Goal: Information Seeking & Learning: Learn about a topic

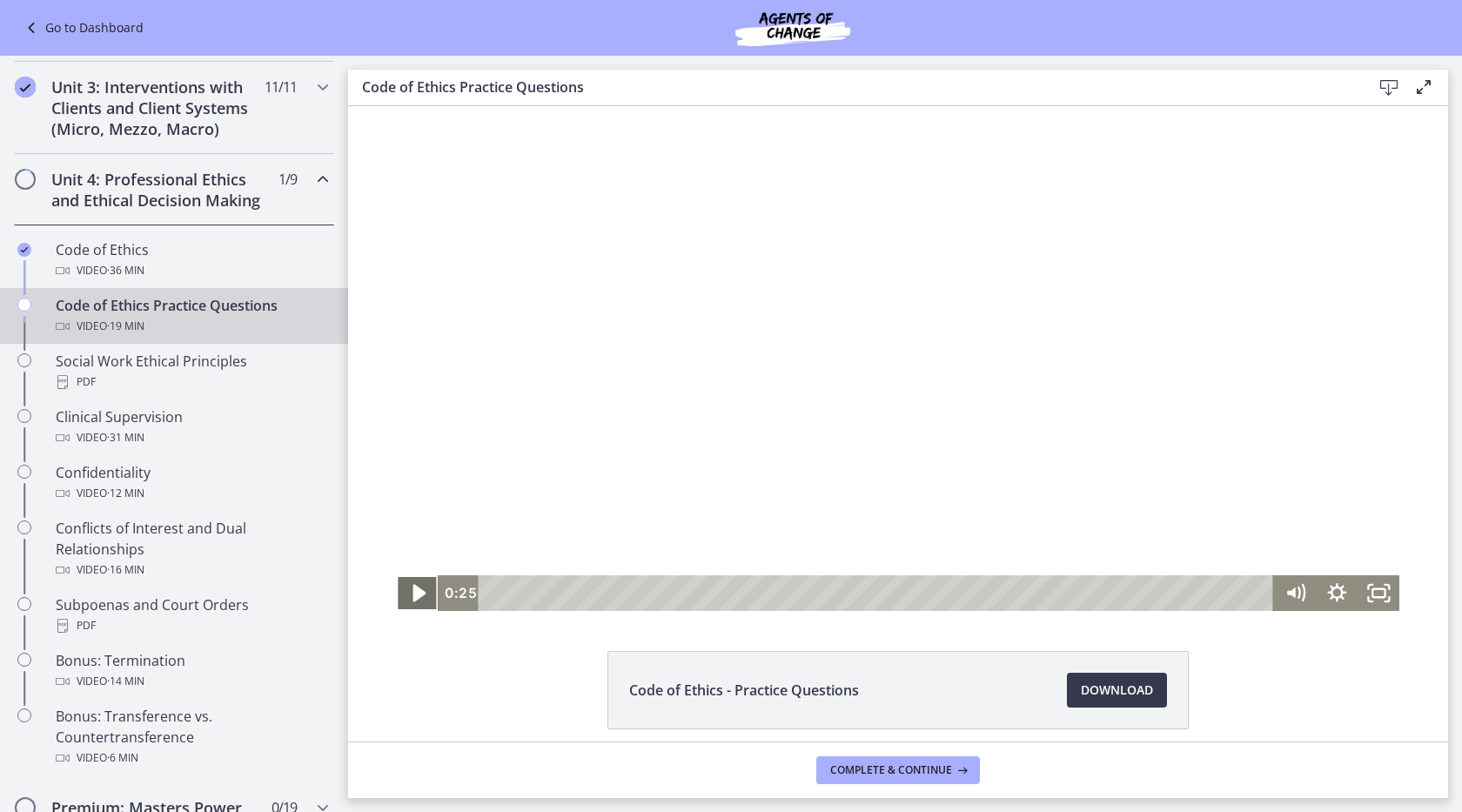
click at [417, 602] on icon "Play Video" at bounding box center [420, 593] width 50 height 43
drag, startPoint x: 514, startPoint y: 590, endPoint x: 416, endPoint y: 599, distance: 98.4
click at [416, 599] on div "0:30 0:30" at bounding box center [899, 593] width 1003 height 35
click at [1375, 592] on icon "Fullscreen" at bounding box center [1379, 593] width 50 height 43
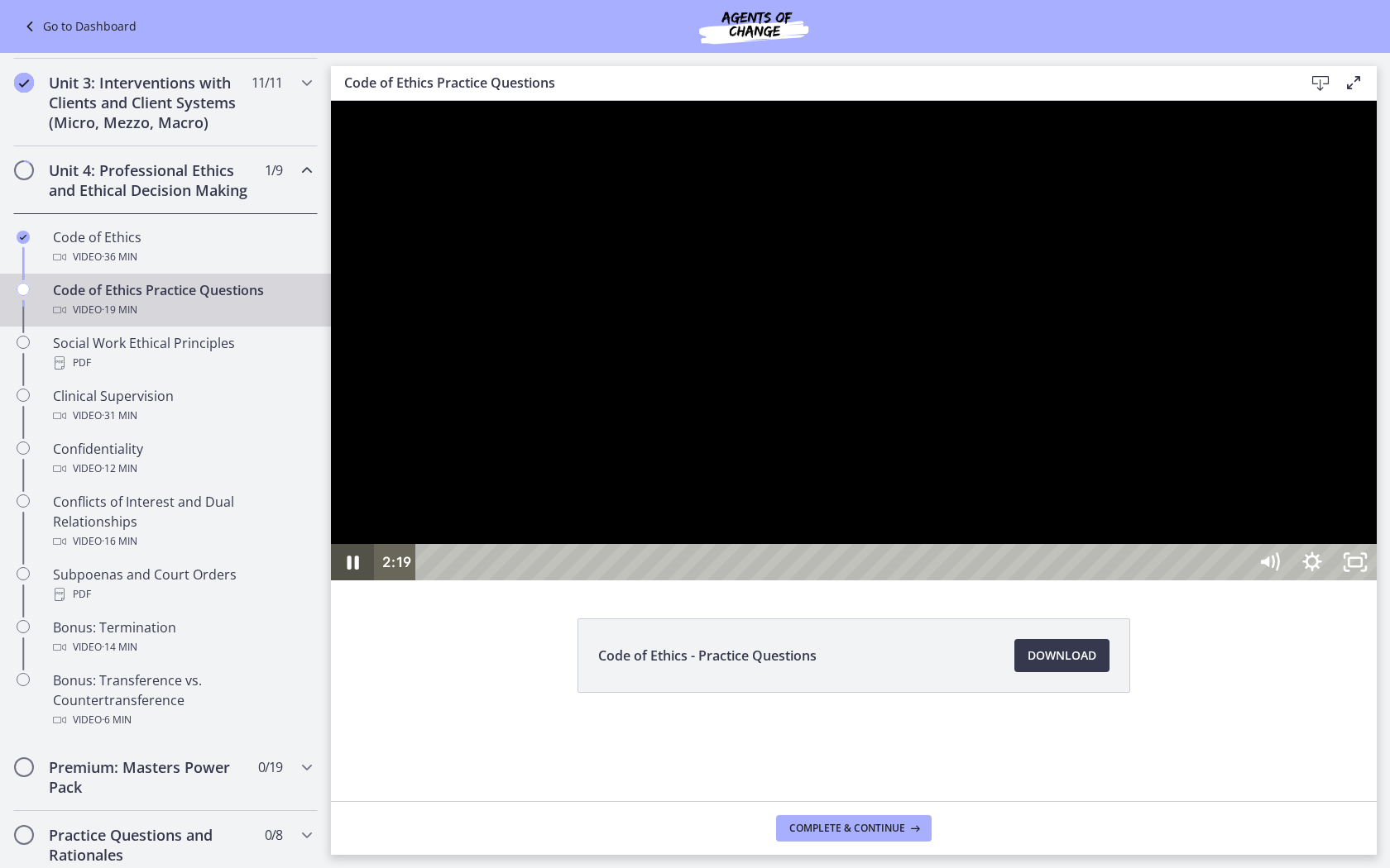
click at [348, 570] on icon "Pause" at bounding box center [353, 563] width 11 height 14
click at [357, 572] on icon "Play Video" at bounding box center [355, 562] width 13 height 19
click at [795, 580] on div at bounding box center [853, 340] width 1046 height 480
click at [355, 570] on icon "Play Video" at bounding box center [354, 562] width 11 height 15
click at [439, 580] on div at bounding box center [853, 340] width 1046 height 480
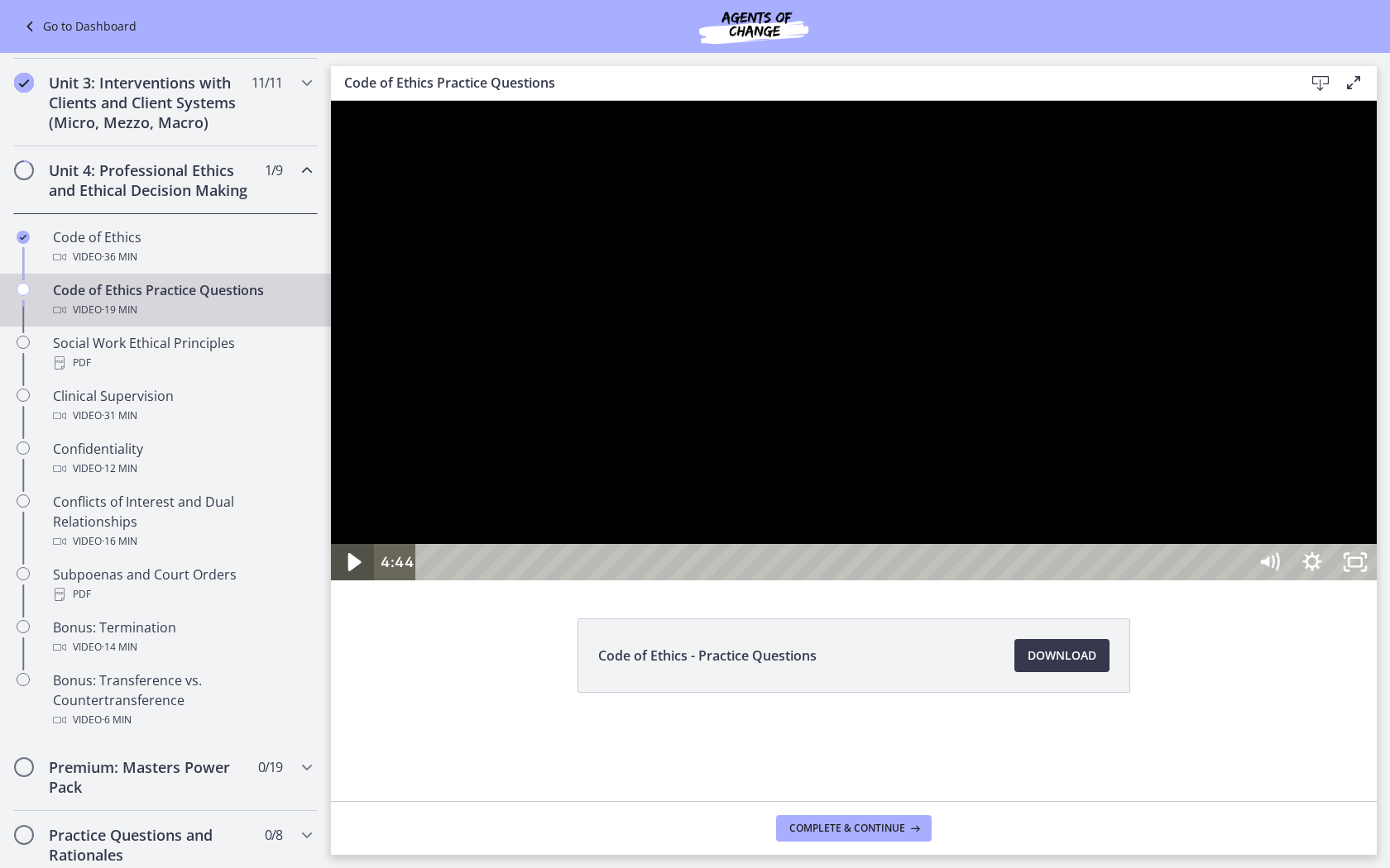
click at [354, 585] on icon "Play Video" at bounding box center [354, 563] width 51 height 44
click at [805, 483] on div at bounding box center [853, 340] width 1046 height 480
click at [347, 585] on icon "Play Video" at bounding box center [354, 563] width 51 height 44
click at [360, 580] on icon "Pause" at bounding box center [352, 562] width 43 height 36
click at [360, 585] on icon "Play Video" at bounding box center [354, 563] width 51 height 44
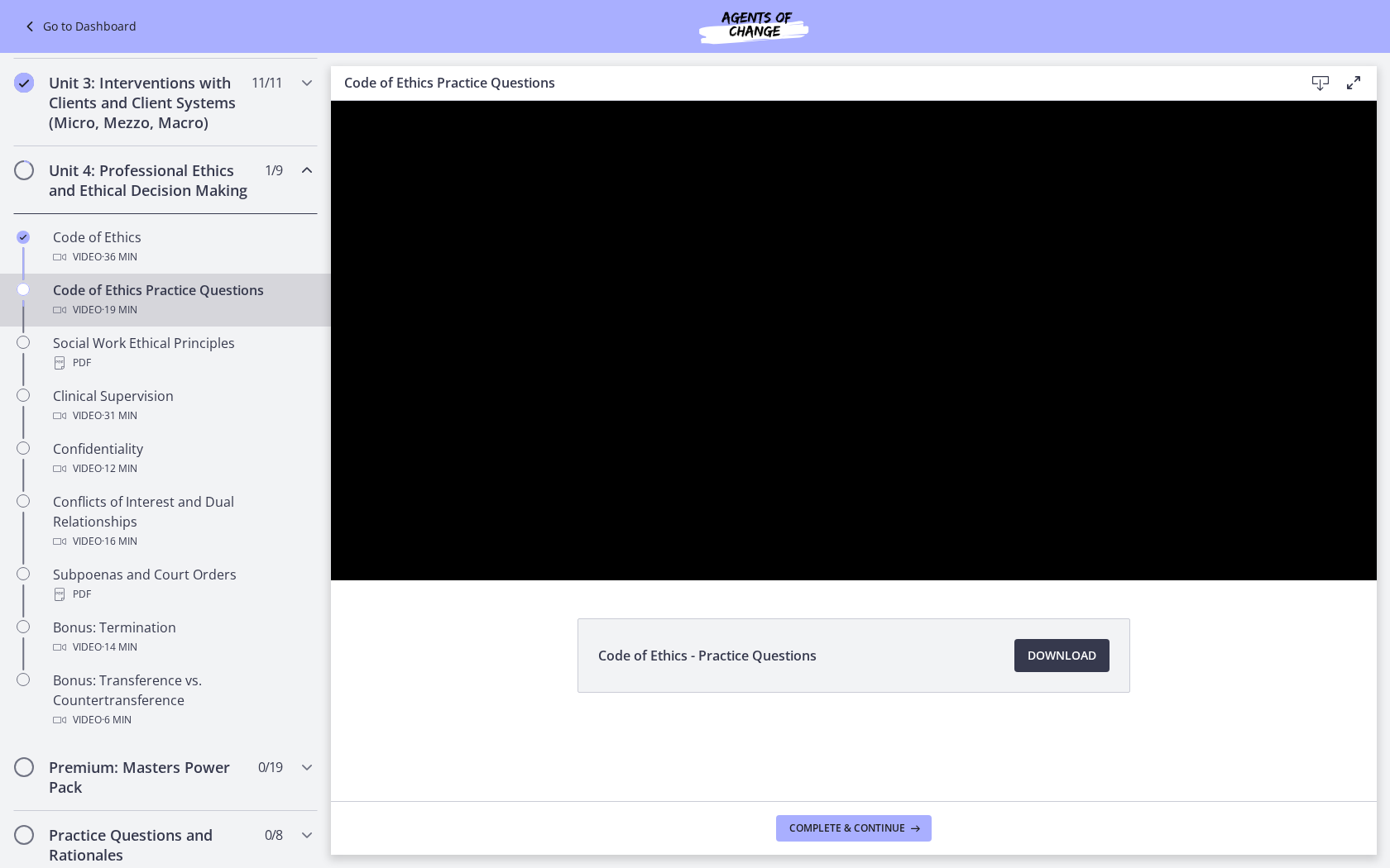
click at [699, 580] on div at bounding box center [853, 340] width 1046 height 480
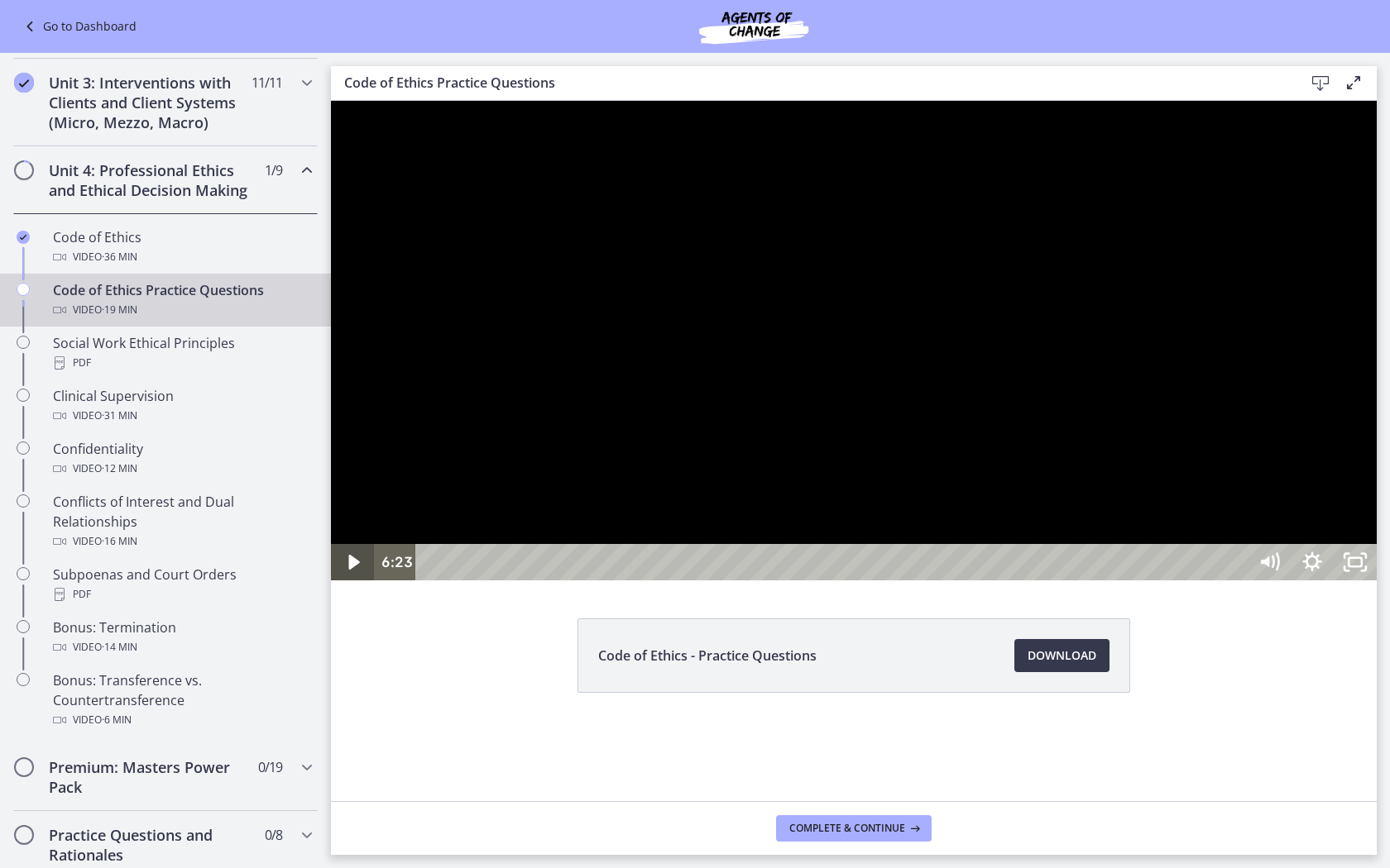
click at [363, 580] on icon "Play Video" at bounding box center [354, 562] width 43 height 36
click at [652, 541] on div at bounding box center [853, 340] width 1046 height 480
